Goal: Task Accomplishment & Management: Complete application form

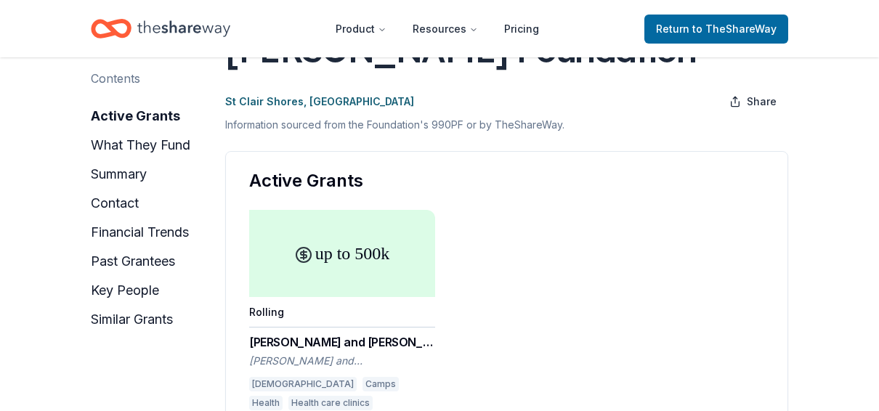
scroll to position [145, 0]
click at [130, 322] on button "similar grants" at bounding box center [132, 319] width 82 height 23
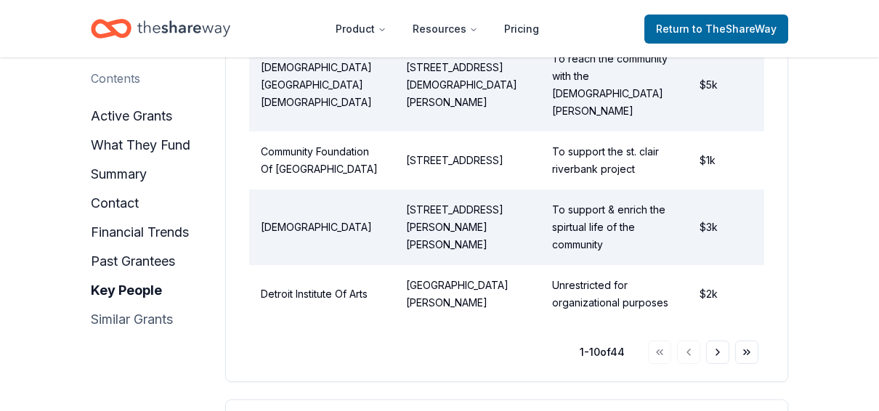
scroll to position [3075, 0]
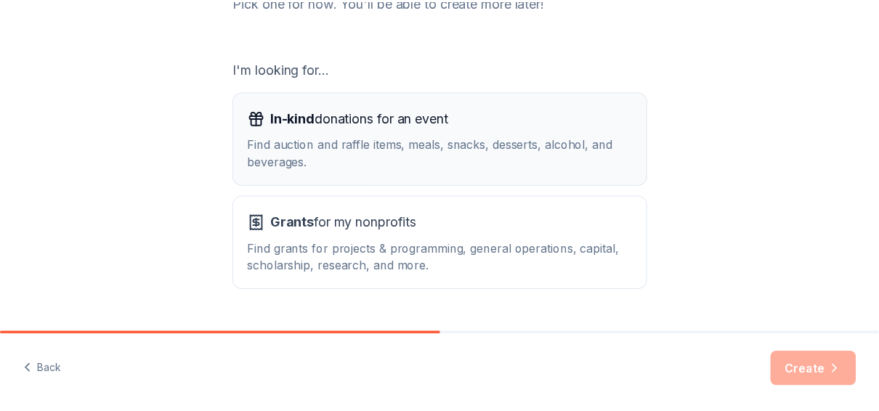
scroll to position [253, 0]
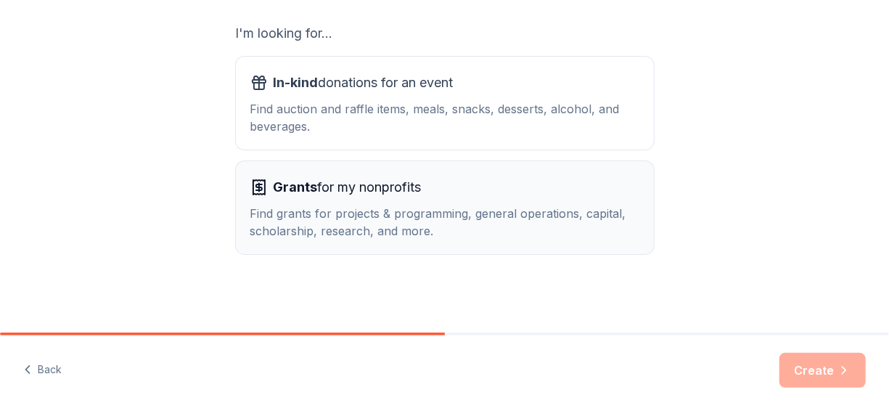
click at [271, 203] on div "Grants for my nonprofits Find grants for projects & programming, general operat…" at bounding box center [445, 208] width 389 height 64
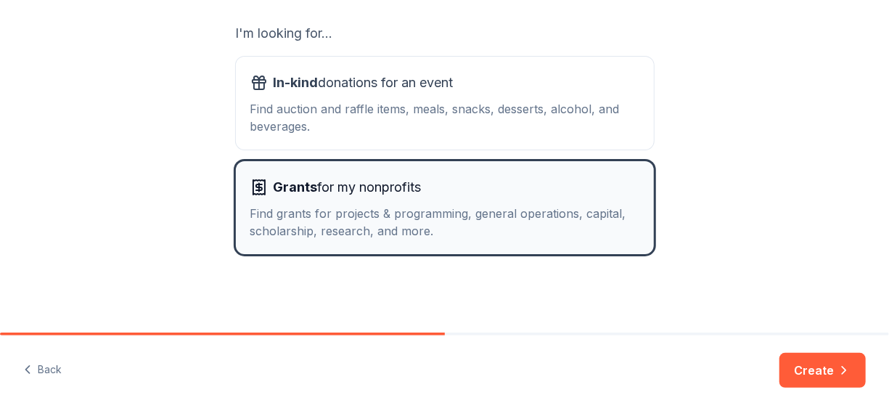
click at [301, 190] on span "Grants" at bounding box center [296, 186] width 44 height 15
click at [478, 215] on div "Find grants for projects & programming, general operations, capital, scholarshi…" at bounding box center [445, 222] width 389 height 35
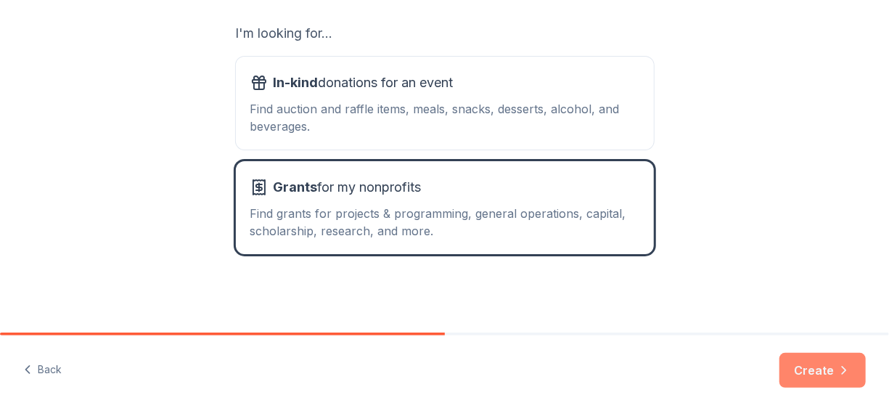
click at [815, 367] on button "Create" at bounding box center [823, 370] width 86 height 35
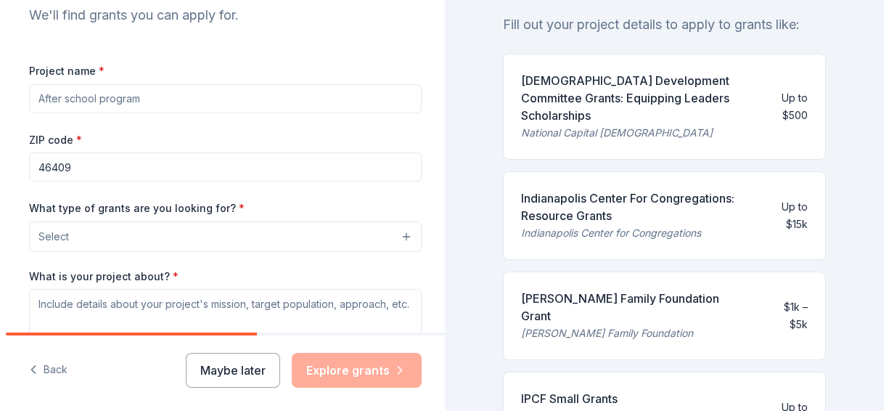
scroll to position [145, 0]
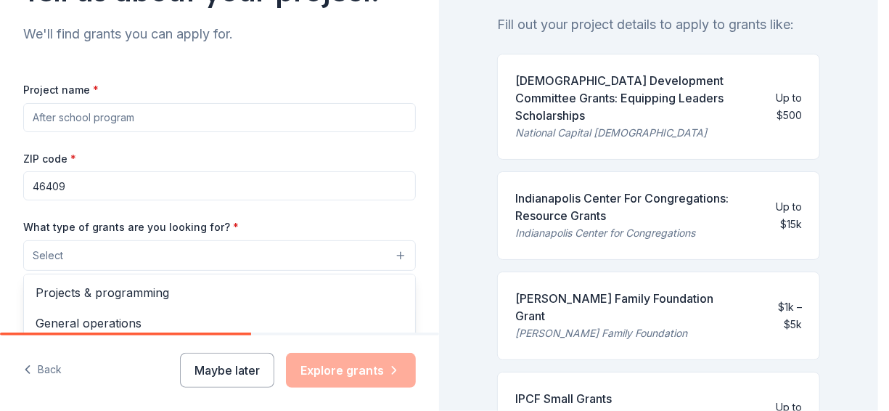
click at [391, 256] on button "Select" at bounding box center [219, 255] width 393 height 30
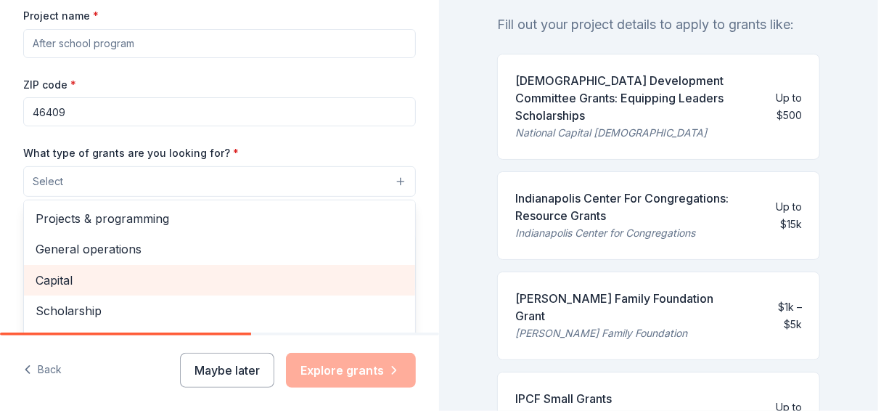
scroll to position [218, 0]
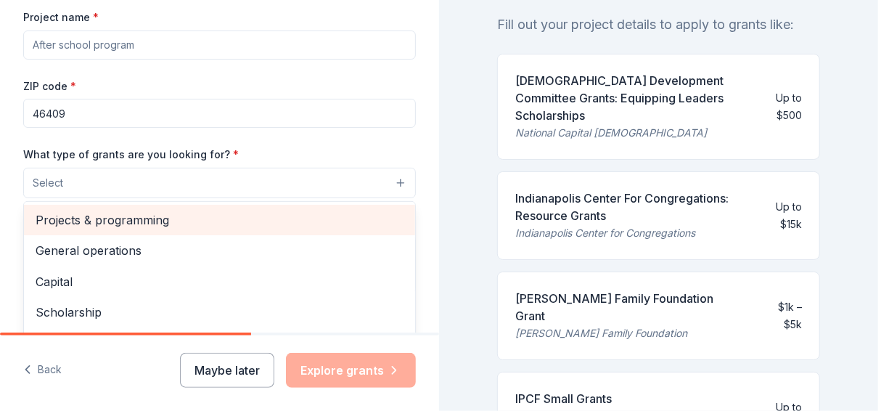
click at [247, 228] on span "Projects & programming" at bounding box center [220, 220] width 368 height 19
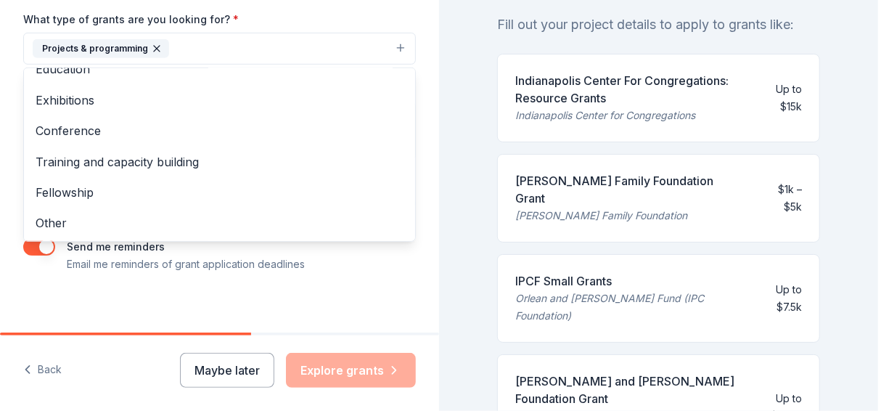
scroll to position [354, 0]
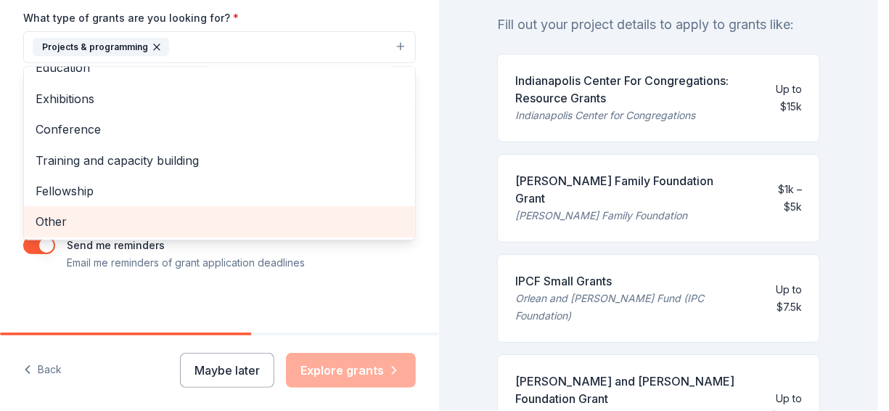
click at [62, 224] on span "Other" at bounding box center [220, 221] width 368 height 19
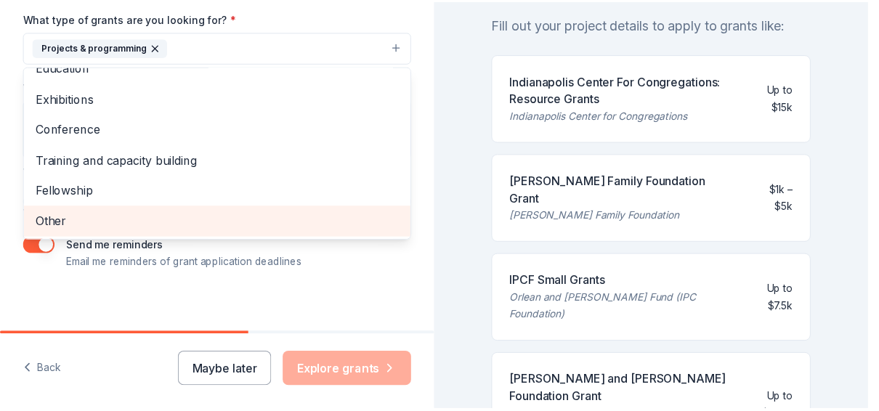
scroll to position [109, 0]
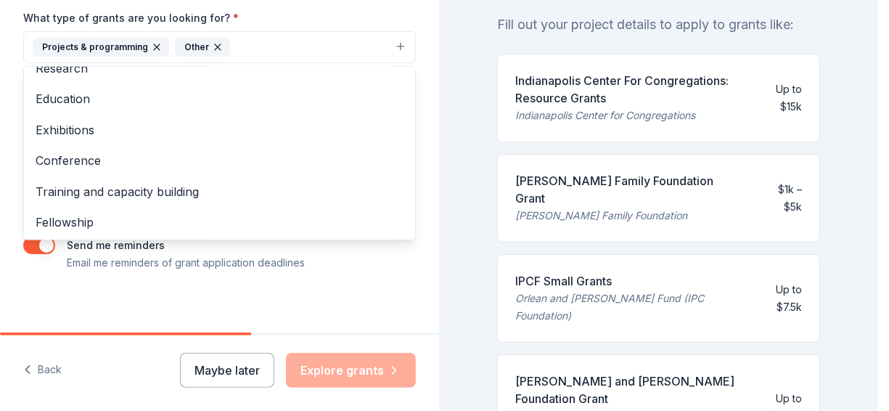
drag, startPoint x: 872, startPoint y: 113, endPoint x: 871, endPoint y: 203, distance: 89.3
click at [871, 203] on div "Tell us about your project. We'll find grants you can apply for. Project name *…" at bounding box center [439, 205] width 879 height 411
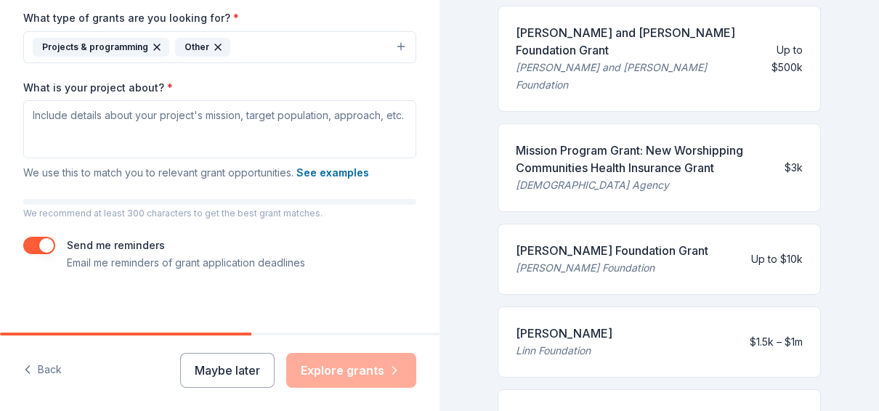
scroll to position [500, 0]
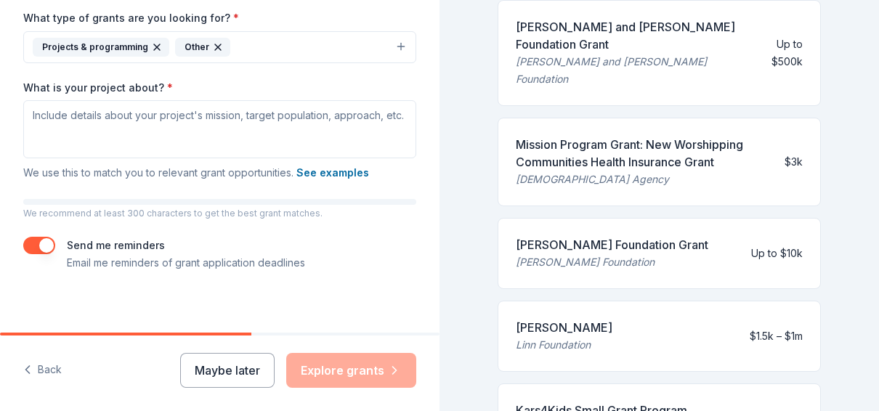
click at [563, 236] on div "Chatlos Foundation Grant" at bounding box center [612, 244] width 192 height 17
click at [558, 236] on div "Chatlos Foundation Grant" at bounding box center [612, 244] width 192 height 17
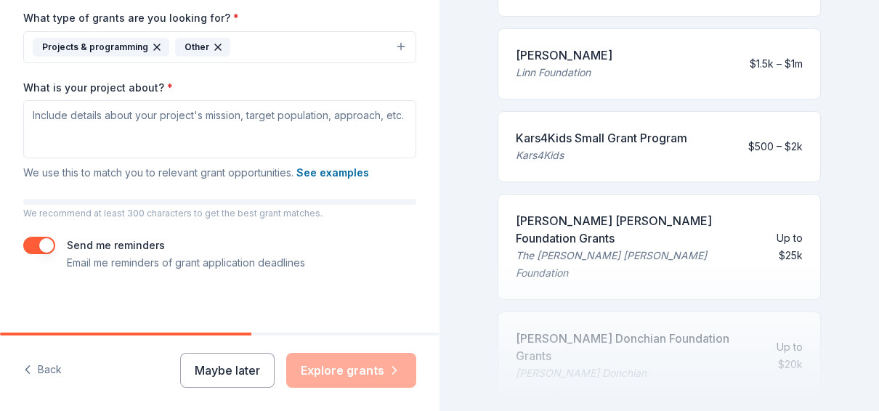
scroll to position [842, 0]
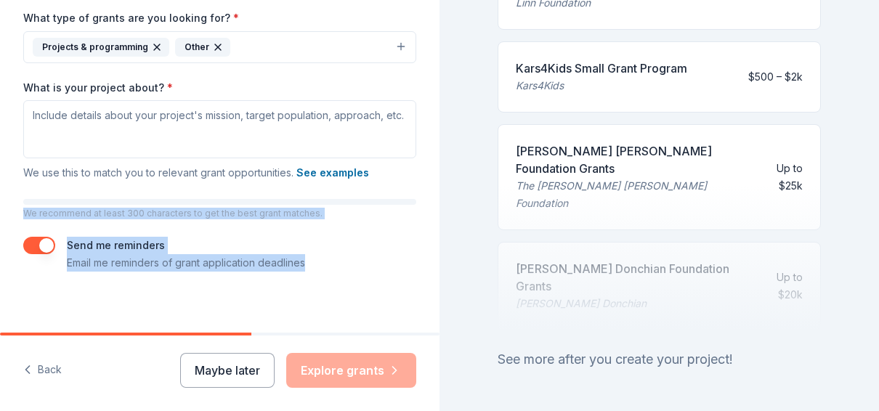
drag, startPoint x: 426, startPoint y: 299, endPoint x: 413, endPoint y: 197, distance: 102.5
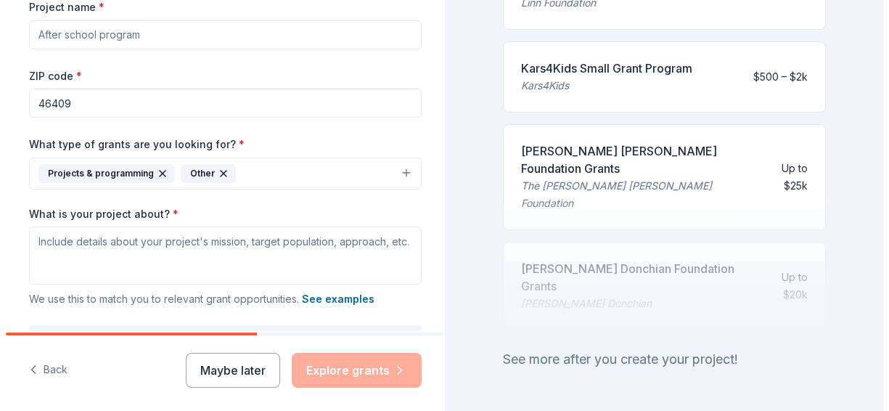
scroll to position [215, 0]
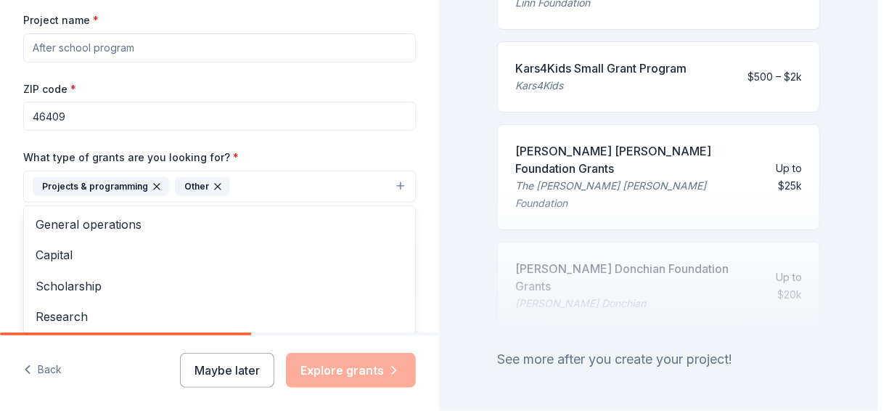
click at [388, 184] on button "Projects & programming Other" at bounding box center [219, 187] width 393 height 32
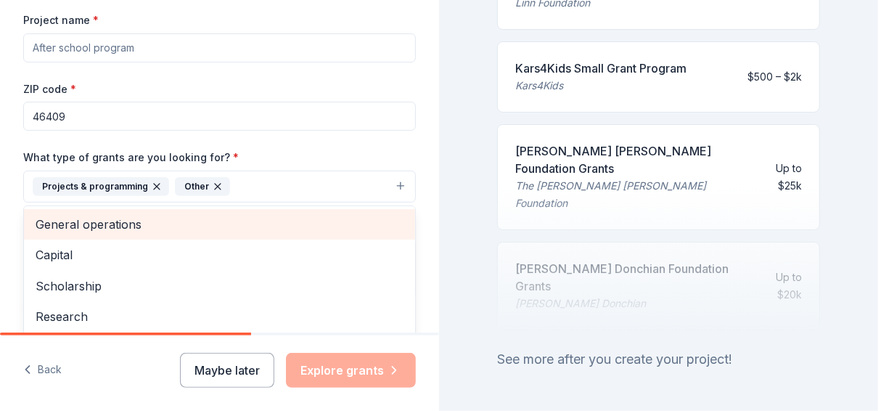
click at [162, 219] on span "General operations" at bounding box center [220, 224] width 368 height 19
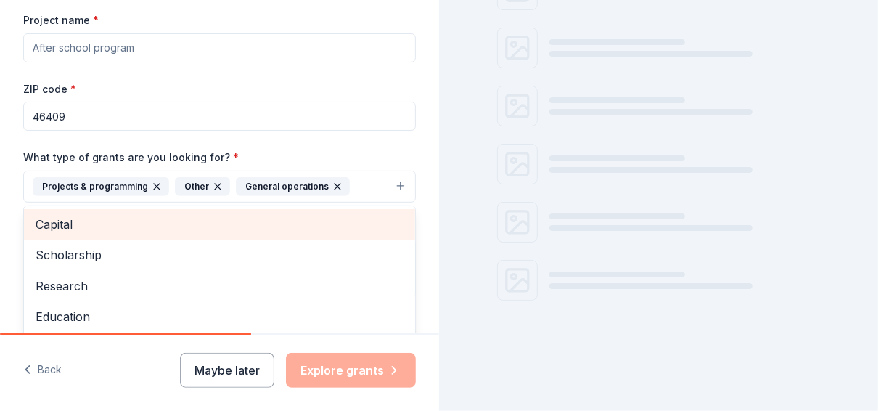
scroll to position [831, 0]
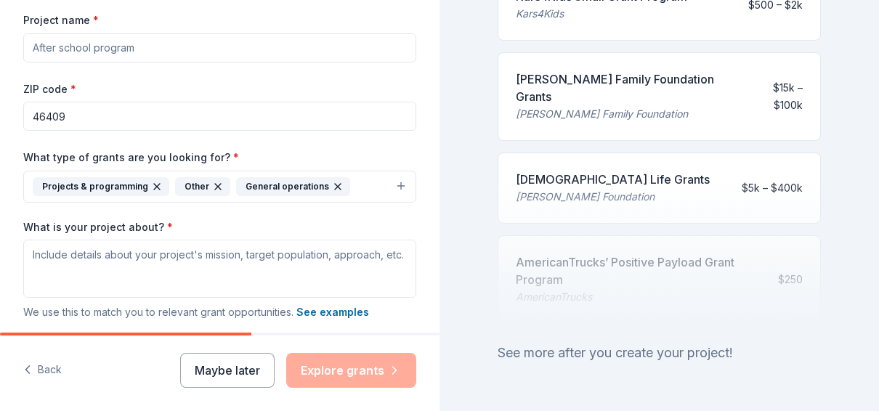
click at [391, 184] on button "Projects & programming Other General operations" at bounding box center [219, 187] width 393 height 32
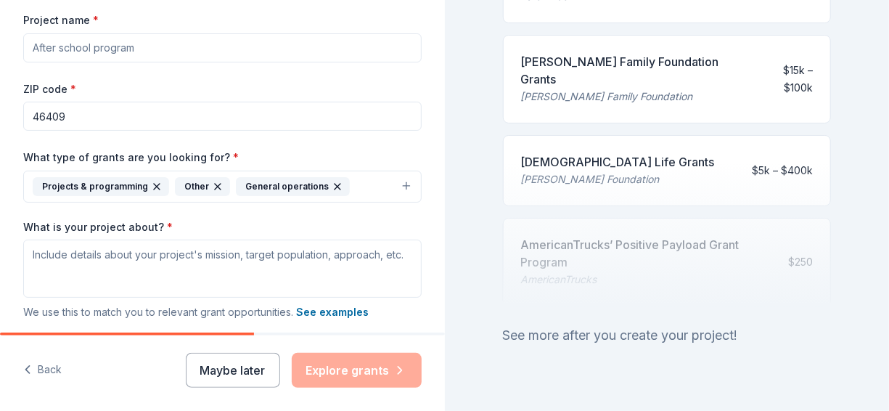
click at [394, 183] on button "Projects & programming Other General operations" at bounding box center [222, 187] width 399 height 32
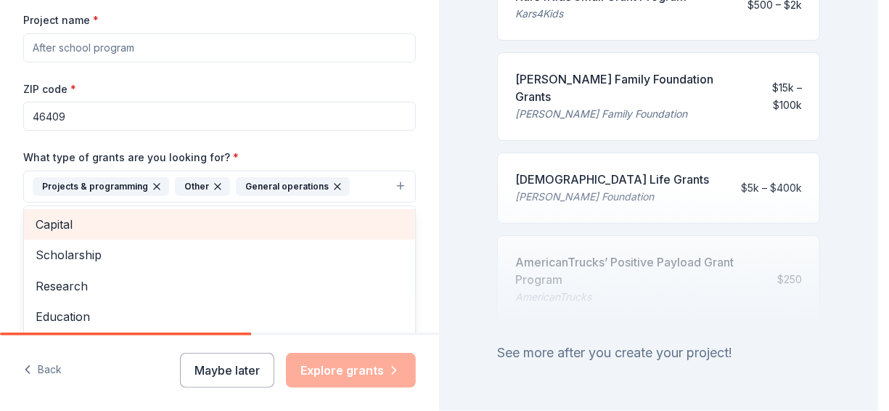
click at [319, 221] on span "Capital" at bounding box center [220, 224] width 368 height 19
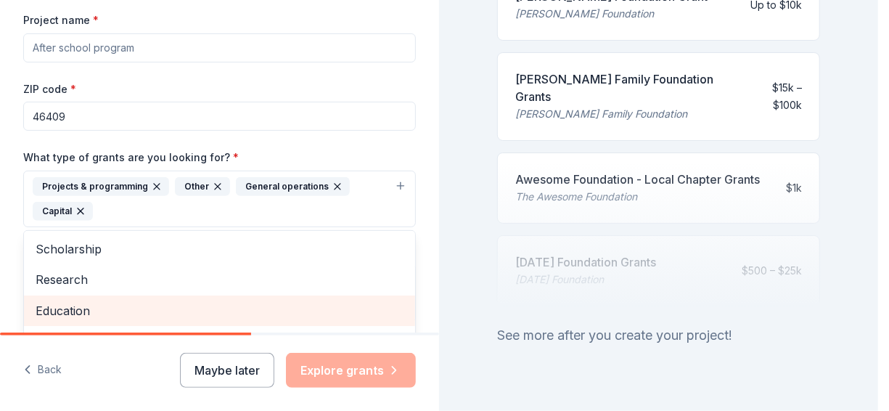
click at [307, 296] on div "Education" at bounding box center [219, 311] width 391 height 30
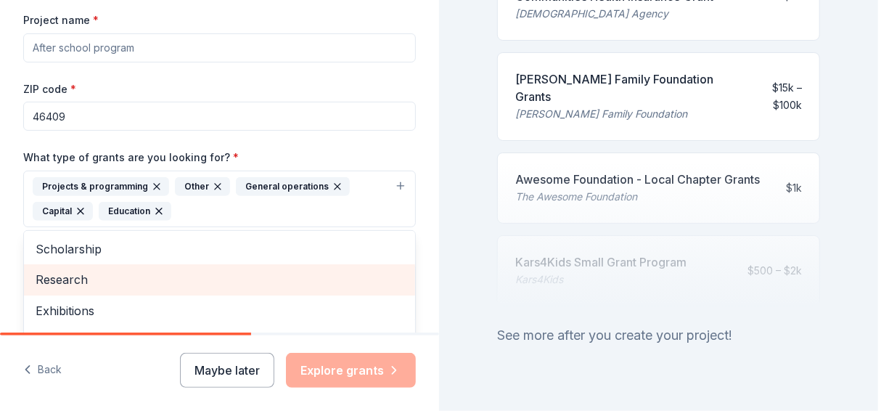
click at [307, 277] on span "Research" at bounding box center [220, 279] width 368 height 19
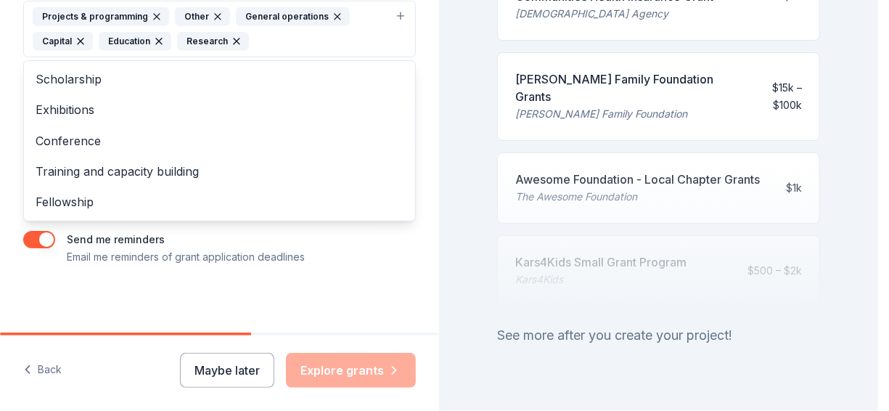
scroll to position [386, 0]
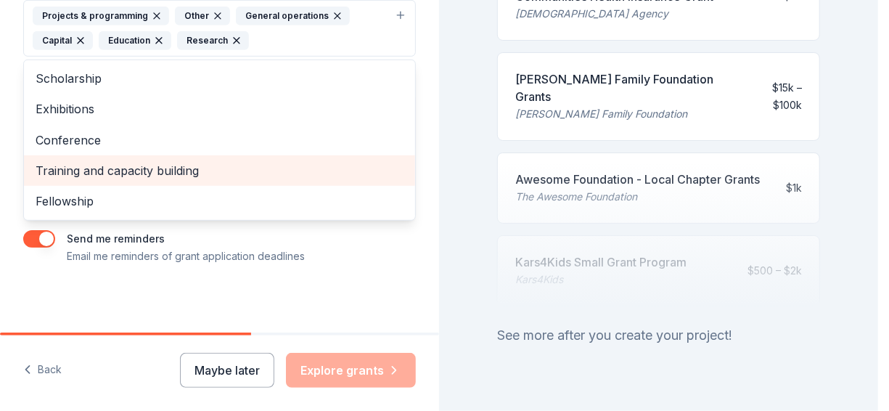
click at [199, 177] on span "Training and capacity building" at bounding box center [220, 170] width 368 height 19
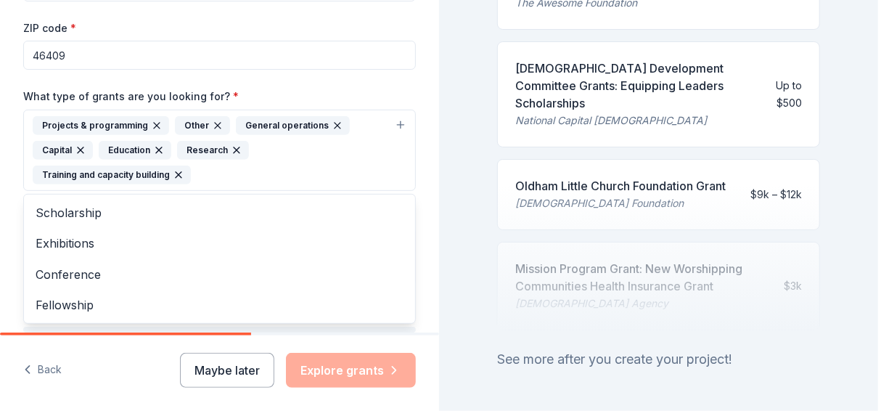
scroll to position [305, 0]
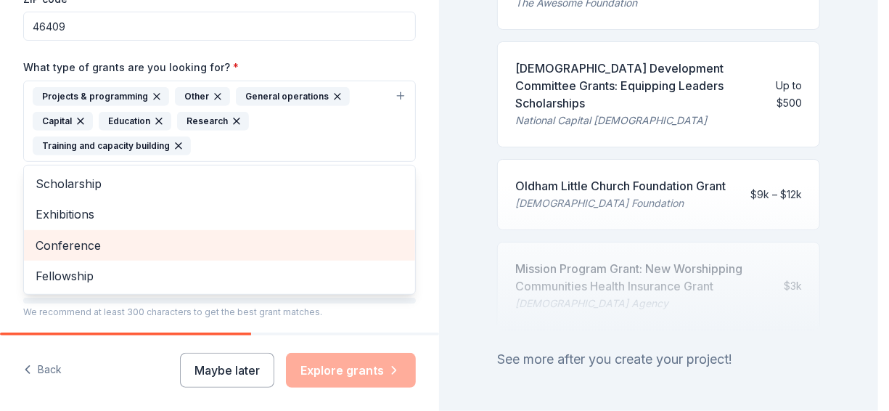
click at [226, 243] on span "Conference" at bounding box center [220, 245] width 368 height 19
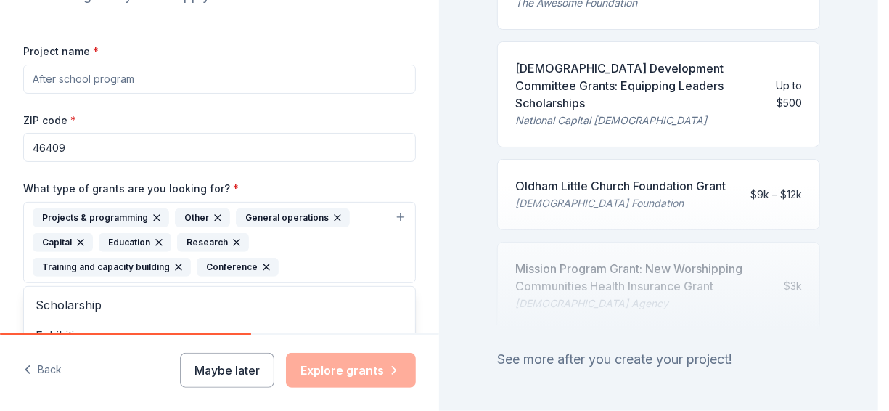
scroll to position [173, 0]
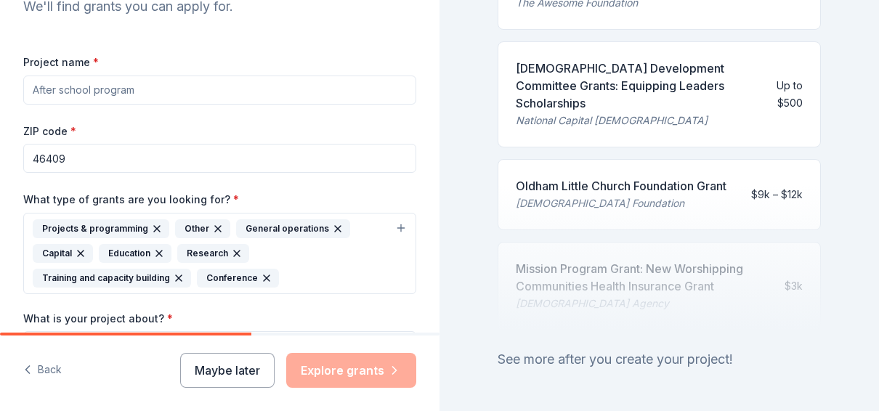
click at [298, 223] on div "General operations" at bounding box center [293, 228] width 114 height 19
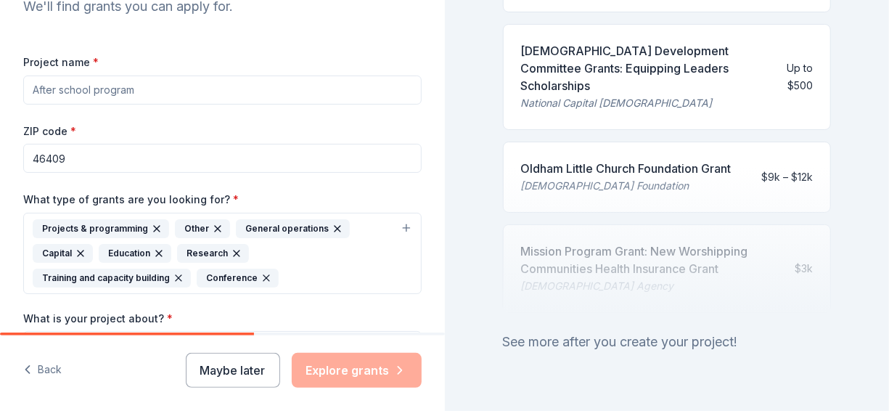
click at [296, 225] on div "General operations" at bounding box center [293, 228] width 114 height 19
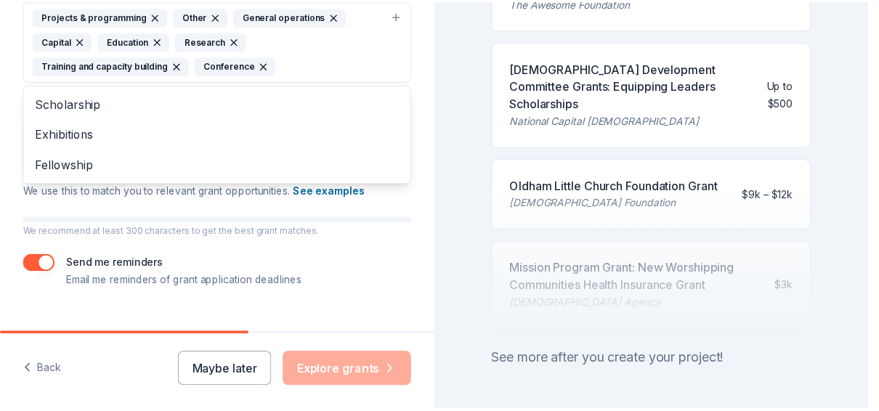
scroll to position [410, 0]
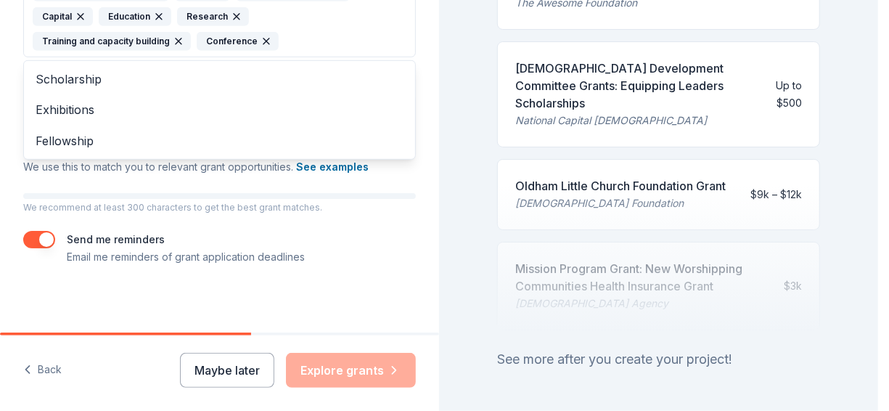
click at [105, 256] on div "Project name * ZIP code * 46409 What type of grants are you looking for? * Proj…" at bounding box center [219, 40] width 393 height 449
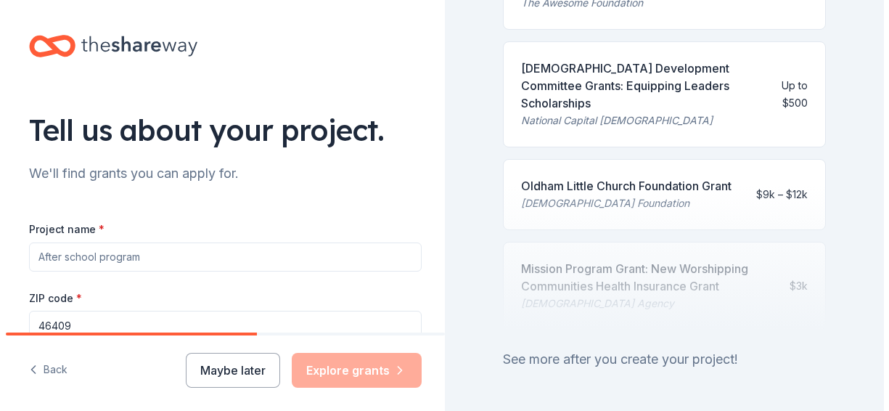
scroll to position [0, 0]
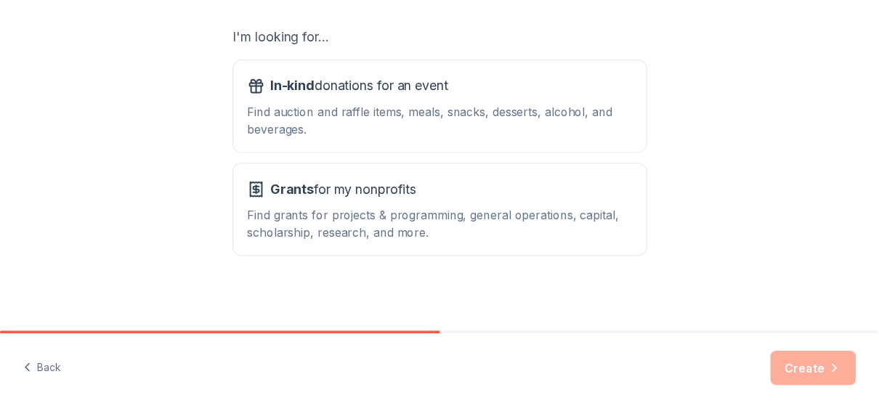
scroll to position [253, 0]
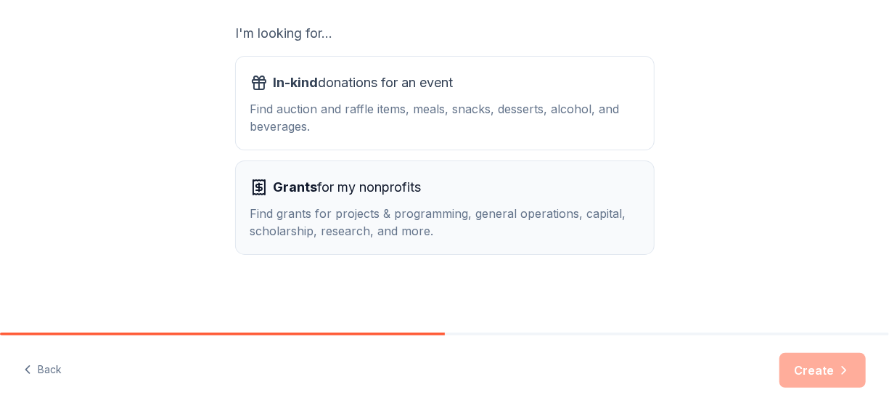
click at [406, 212] on div "Find grants for projects & programming, general operations, capital, scholarshi…" at bounding box center [445, 222] width 389 height 35
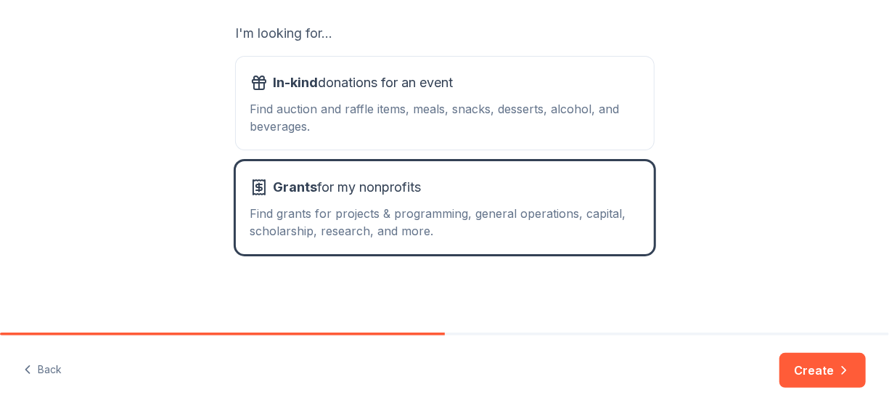
click at [816, 370] on button "Create" at bounding box center [823, 370] width 86 height 35
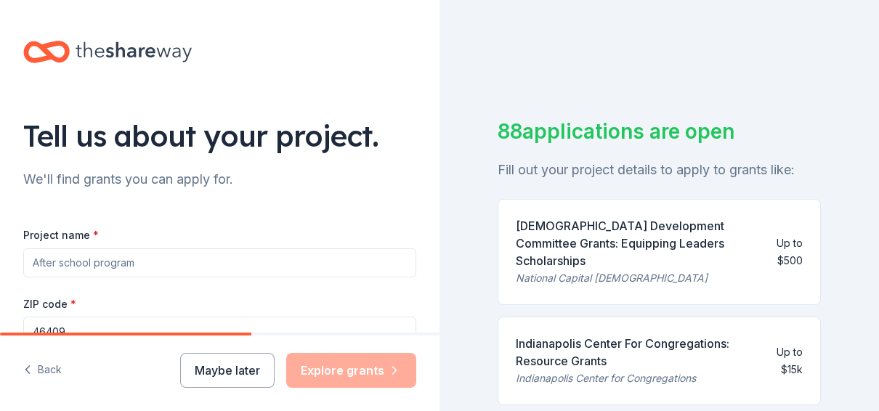
click at [574, 228] on div "Church Development Committee Grants: Equipping Leaders Scholarships" at bounding box center [640, 243] width 248 height 52
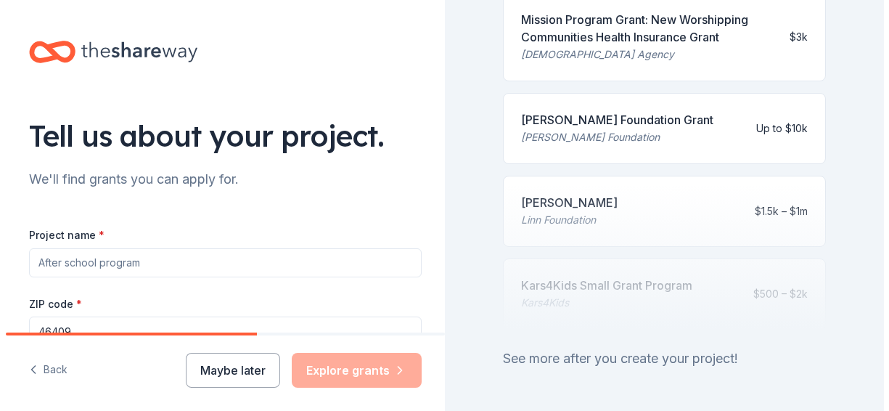
scroll to position [848, 0]
